Goal: Find specific page/section: Find specific page/section

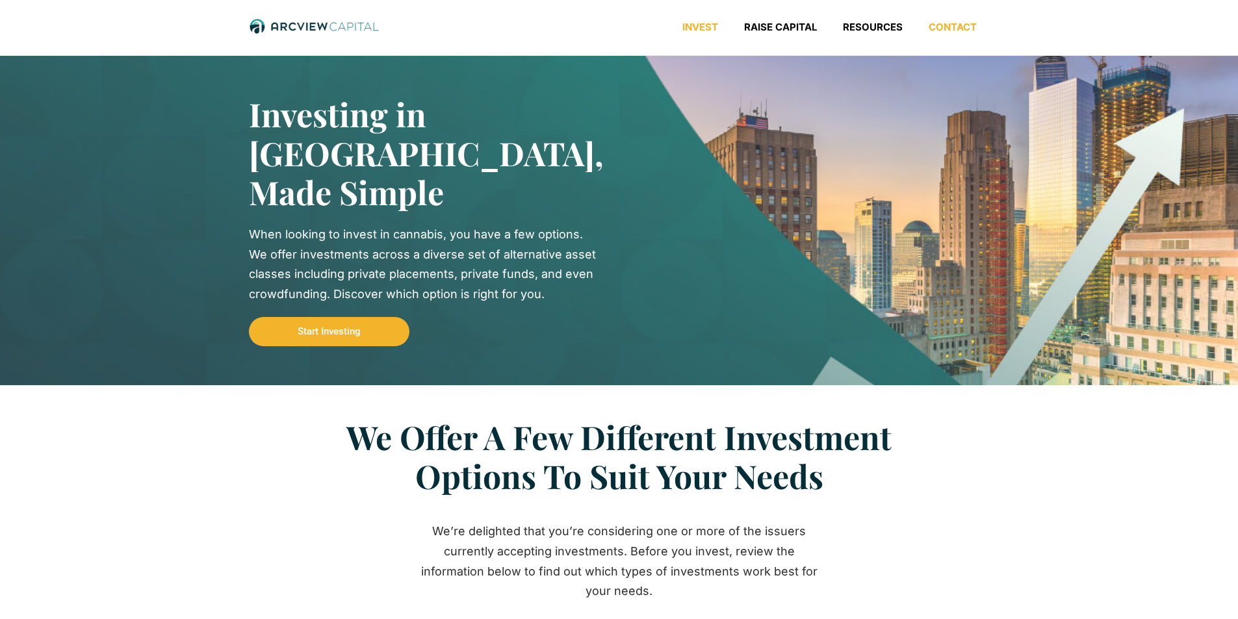
click at [945, 32] on link "Contact" at bounding box center [952, 27] width 74 height 13
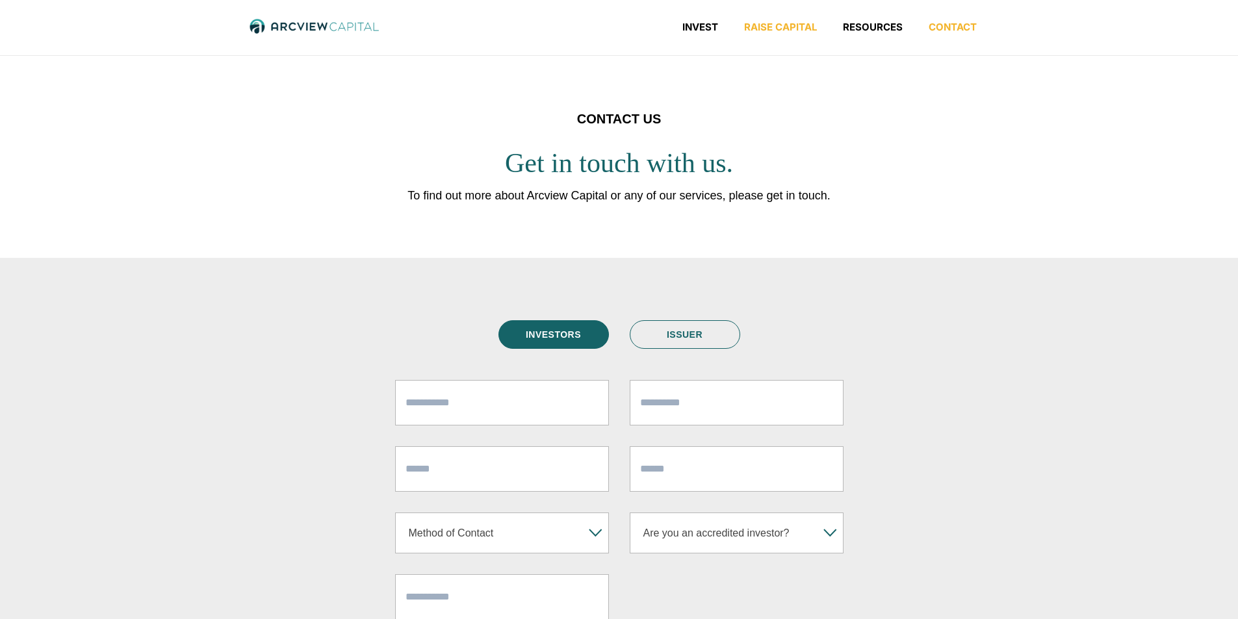
click at [765, 29] on link "Raise Capital" at bounding box center [780, 27] width 99 height 13
